Goal: Obtain resource: Obtain resource

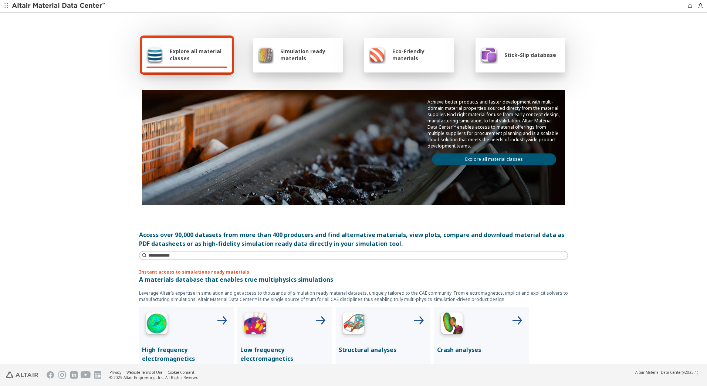
click at [484, 156] on link "Explore all material classes" at bounding box center [494, 159] width 124 height 12
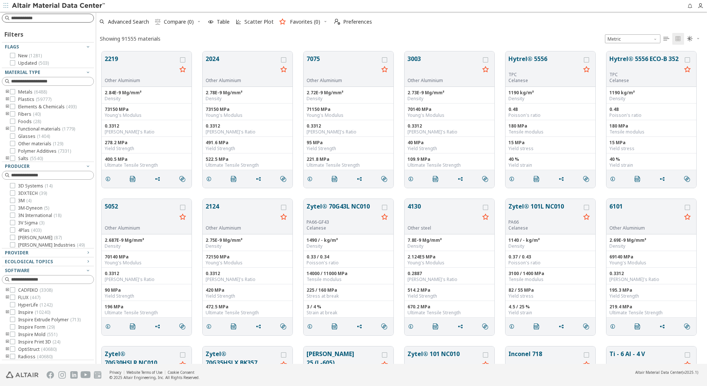
scroll to position [312, 605]
click at [60, 18] on input at bounding box center [48, 18] width 91 height 8
paste input "**********"
type input "**********"
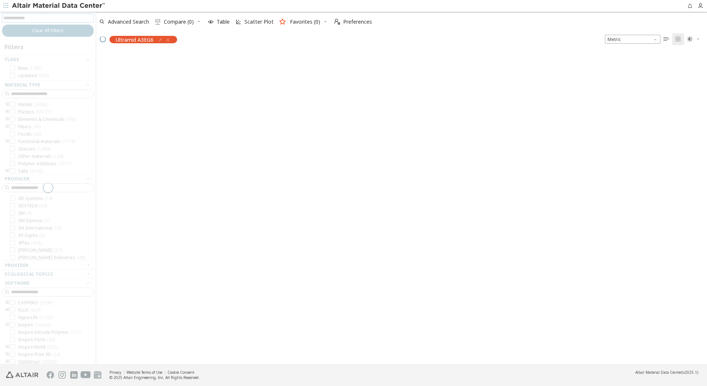
scroll to position [311, 605]
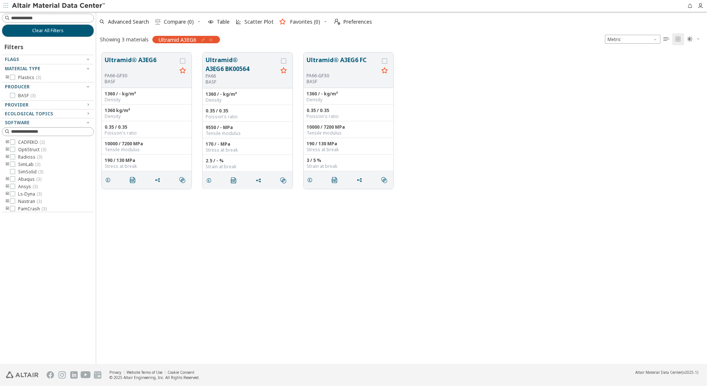
click at [211, 40] on icon "button" at bounding box center [211, 40] width 6 height 6
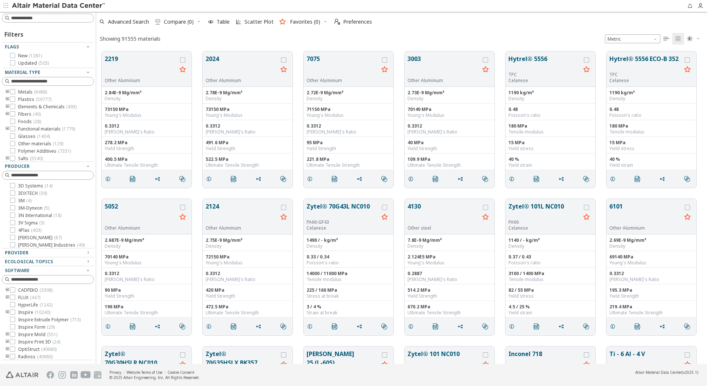
scroll to position [312, 605]
click at [49, 18] on input at bounding box center [48, 18] width 91 height 8
type input "**********"
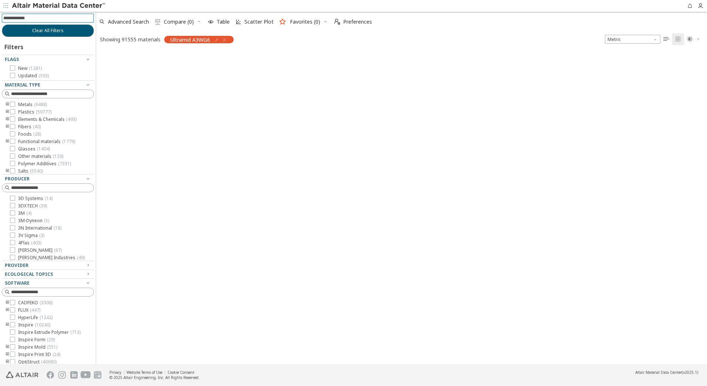
scroll to position [311, 605]
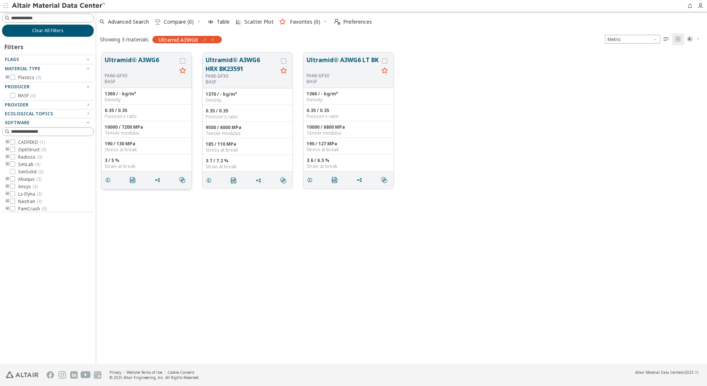
click at [138, 60] on button "Ultramid® A3WG6" at bounding box center [141, 63] width 72 height 17
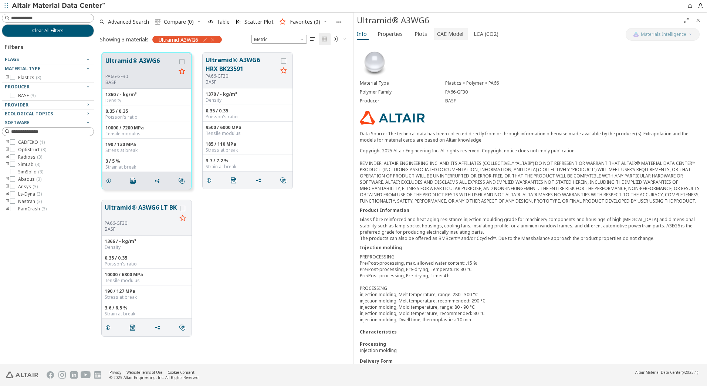
click at [444, 31] on span "CAE Model" at bounding box center [450, 34] width 26 height 12
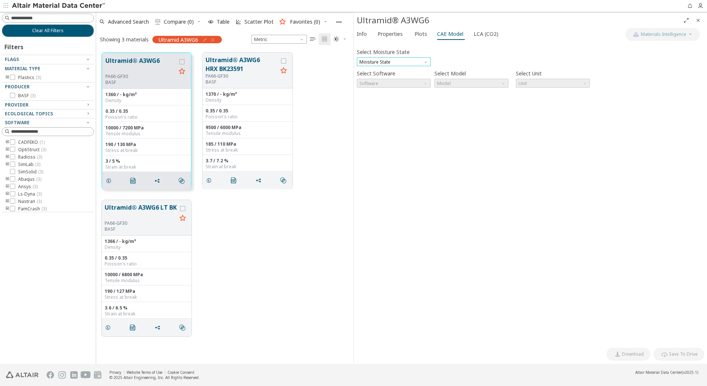
click at [407, 62] on span "Moisture State" at bounding box center [394, 61] width 74 height 9
click at [377, 81] on span "Conditioned" at bounding box center [373, 80] width 26 height 6
click at [377, 81] on span "Software" at bounding box center [394, 83] width 74 height 9
click at [380, 118] on div "Select Moisture State Conditioned Select Software Software Select Model Model S…" at bounding box center [530, 194] width 347 height 299
click at [421, 61] on span "Conditioned" at bounding box center [394, 61] width 74 height 9
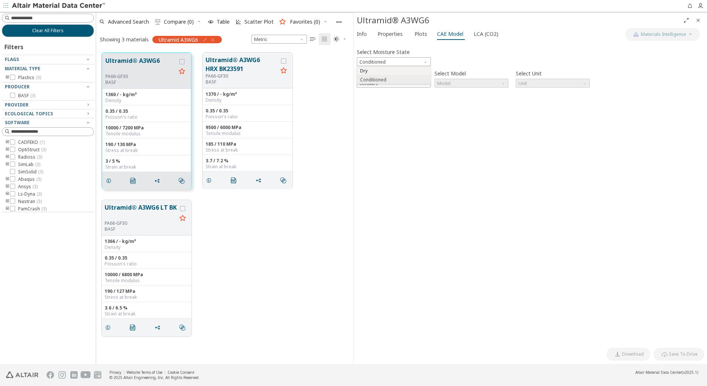
click at [400, 71] on span "Dry" at bounding box center [394, 70] width 68 height 5
click at [379, 82] on span "Software" at bounding box center [394, 83] width 74 height 9
click at [380, 137] on span "Abaqus" at bounding box center [394, 136] width 68 height 5
click at [495, 81] on span "Model" at bounding box center [471, 83] width 74 height 9
click at [478, 115] on div "Select Moisture State Dry Select Software Abaqus Select Model Model Select Unit…" at bounding box center [530, 194] width 347 height 299
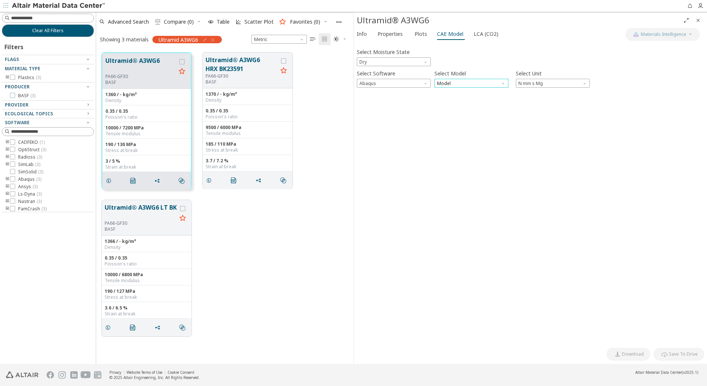
click at [482, 86] on span "Model" at bounding box center [471, 83] width 74 height 9
click at [469, 101] on span "Expansion" at bounding box center [471, 101] width 68 height 5
click at [470, 86] on span "Expansion" at bounding box center [471, 83] width 74 height 9
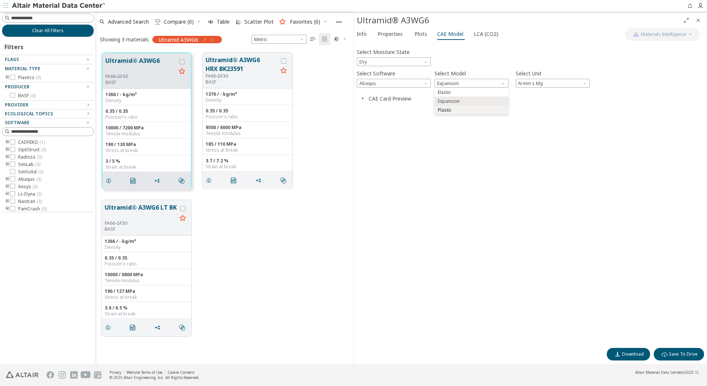
click at [452, 109] on span "Plastic" at bounding box center [471, 110] width 68 height 5
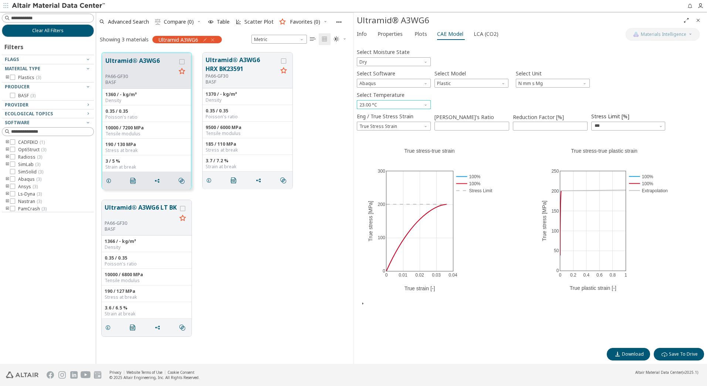
click at [427, 103] on span "Select Temperature" at bounding box center [426, 103] width 6 height 6
click at [283, 254] on div "Ultramid® A3WG6 LT BK PA66-GF30 BASF 1366 / - kg/m³ Density 0.35 / 0.35 Poisson…" at bounding box center [224, 267] width 257 height 147
